Goal: Task Accomplishment & Management: Manage account settings

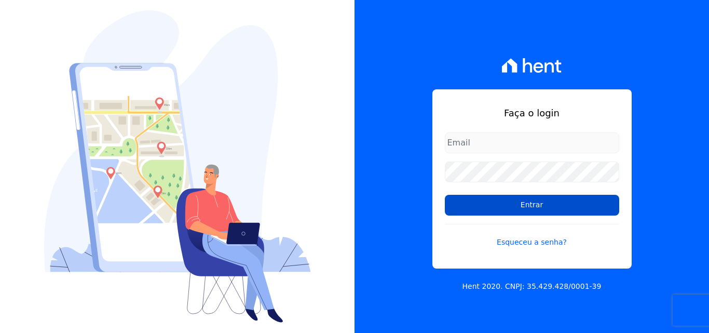
type input "[EMAIL_ADDRESS][DOMAIN_NAME]"
click at [518, 207] on input "Entrar" at bounding box center [532, 205] width 174 height 21
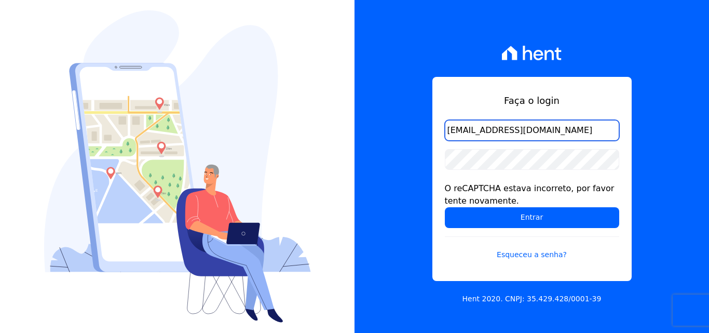
click at [510, 129] on input "comercialadm2@fontanive.com.br" at bounding box center [532, 130] width 174 height 21
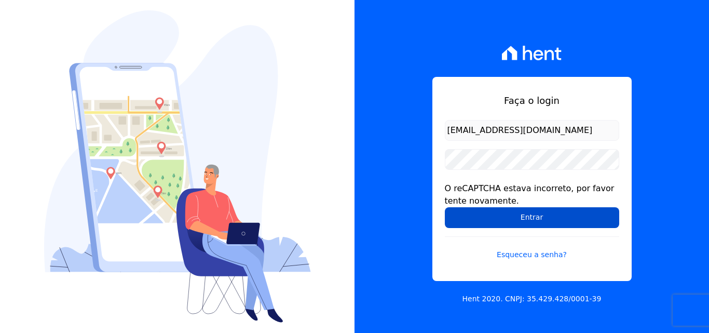
click at [537, 212] on input "Entrar" at bounding box center [532, 217] width 174 height 21
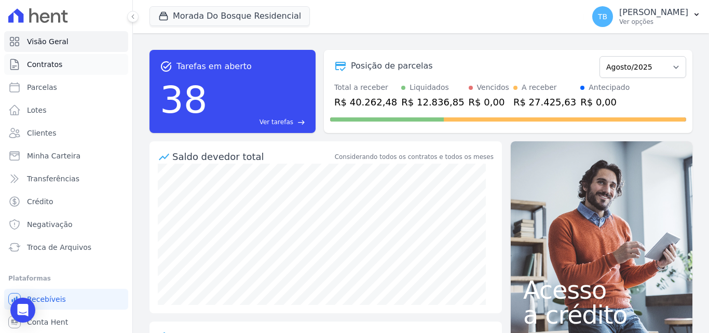
click at [49, 63] on span "Contratos" at bounding box center [44, 64] width 35 height 10
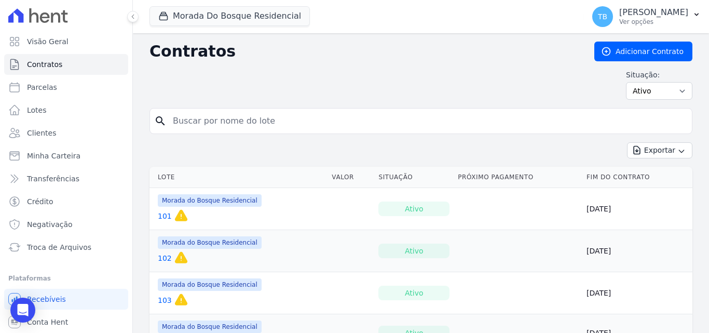
click at [209, 115] on input "search" at bounding box center [427, 121] width 521 height 21
type input "75"
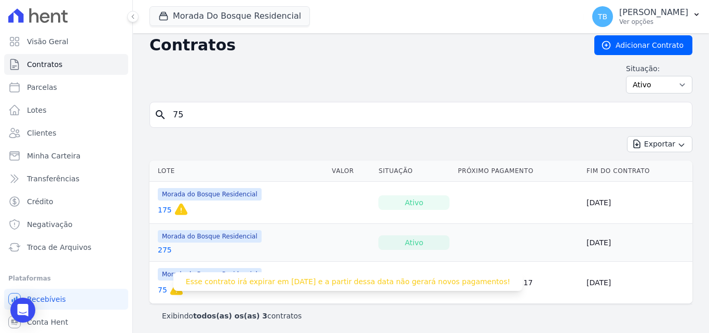
scroll to position [9, 0]
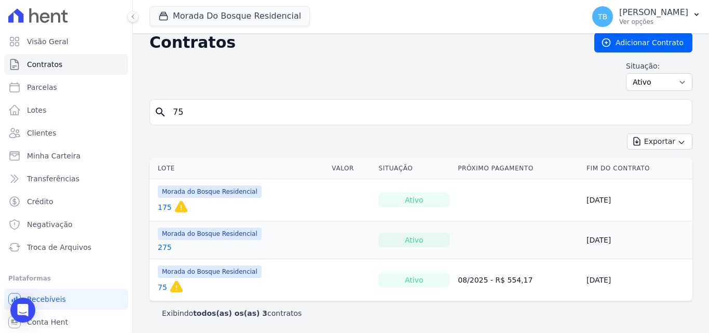
click at [160, 282] on link "75" at bounding box center [162, 287] width 9 height 10
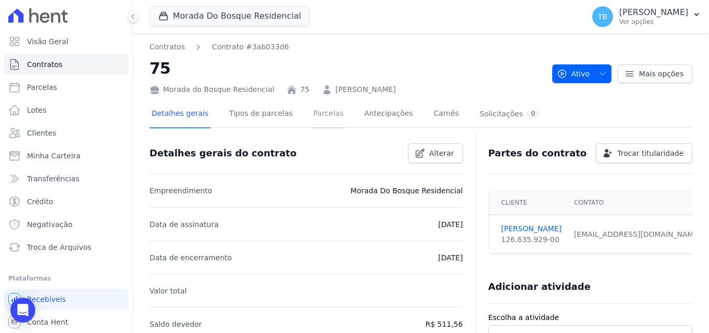
click at [312, 115] on link "Parcelas" at bounding box center [329, 115] width 34 height 28
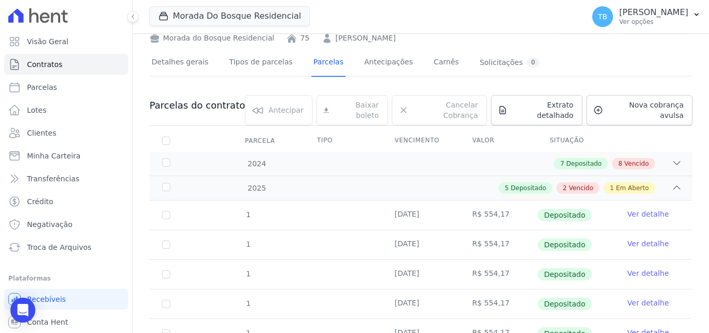
scroll to position [203, 0]
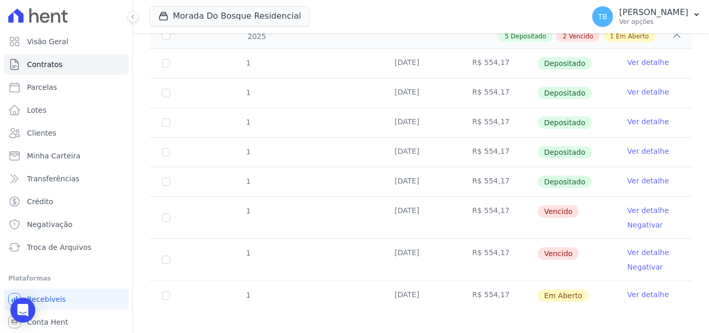
click at [633, 205] on link "Ver detalhe" at bounding box center [649, 210] width 42 height 10
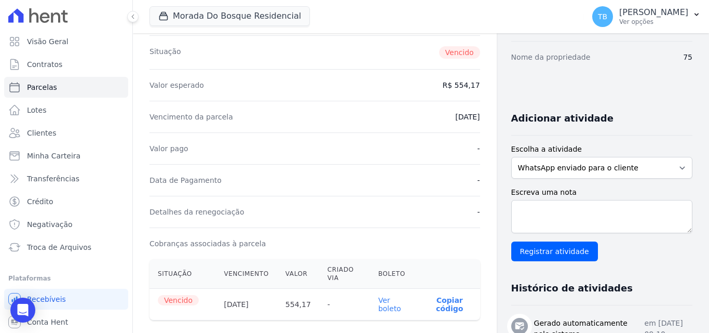
scroll to position [260, 0]
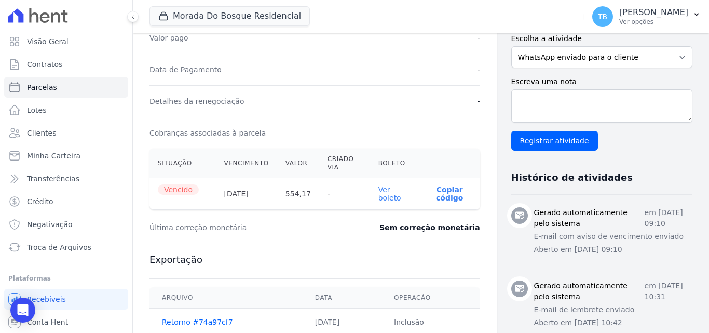
click at [382, 190] on link "Ver boleto" at bounding box center [390, 193] width 23 height 17
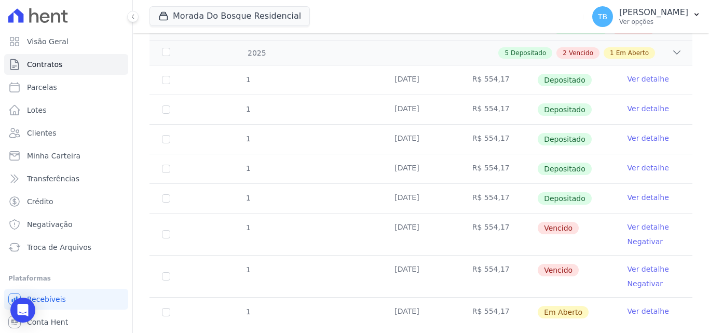
scroll to position [203, 0]
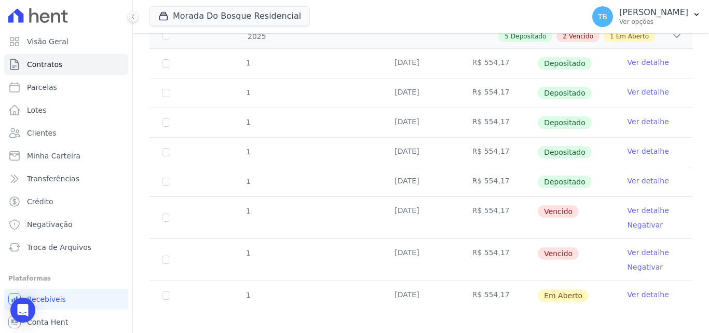
click at [642, 247] on link "Ver detalhe" at bounding box center [649, 252] width 42 height 10
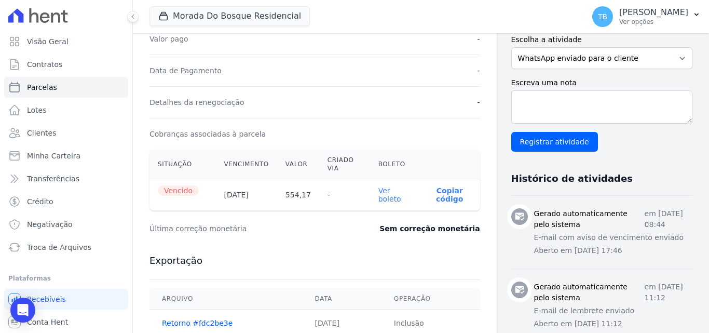
scroll to position [260, 0]
click at [381, 190] on link "Ver boleto" at bounding box center [390, 193] width 23 height 17
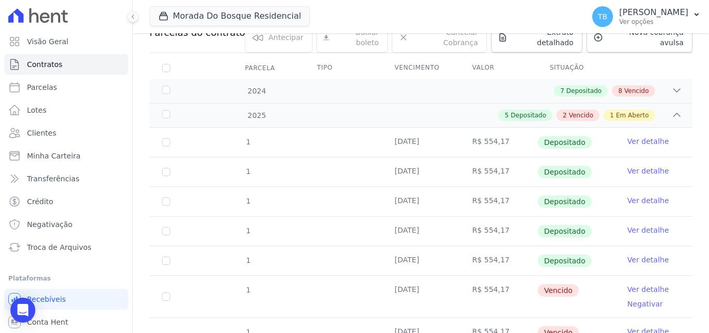
scroll to position [203, 0]
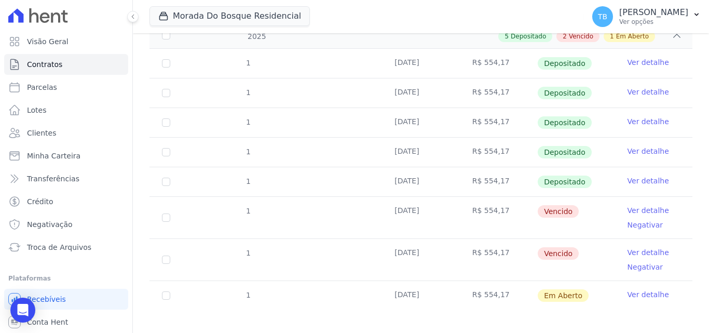
click at [637, 289] on link "Ver detalhe" at bounding box center [649, 294] width 42 height 10
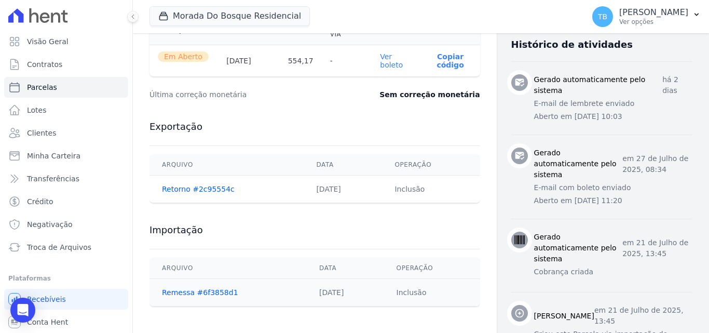
scroll to position [409, 0]
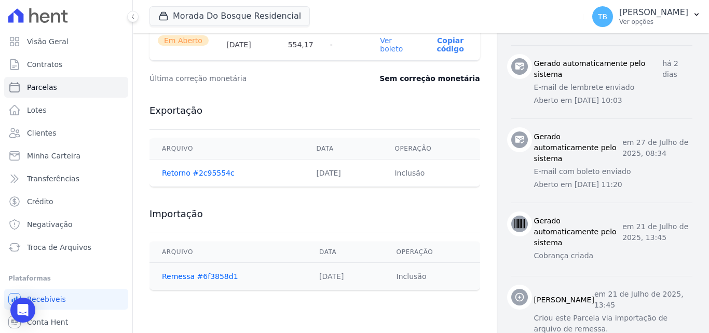
click at [385, 41] on link "Ver boleto" at bounding box center [391, 44] width 23 height 17
